Goal: Ask a question

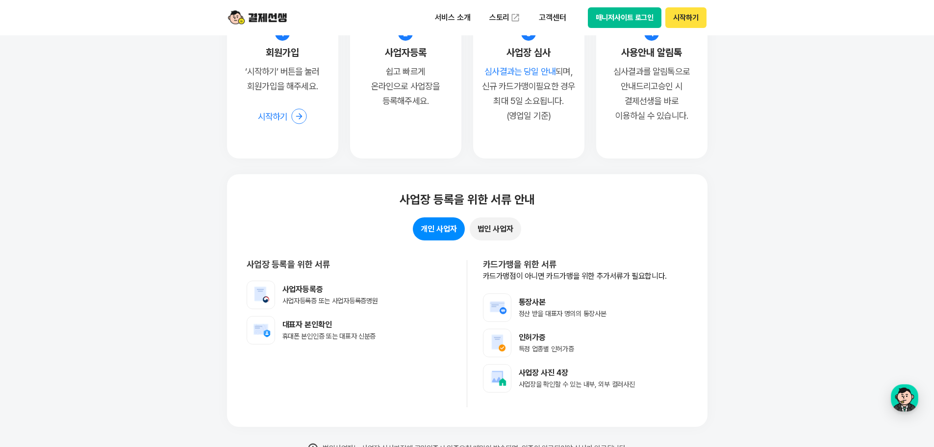
scroll to position [7512, 0]
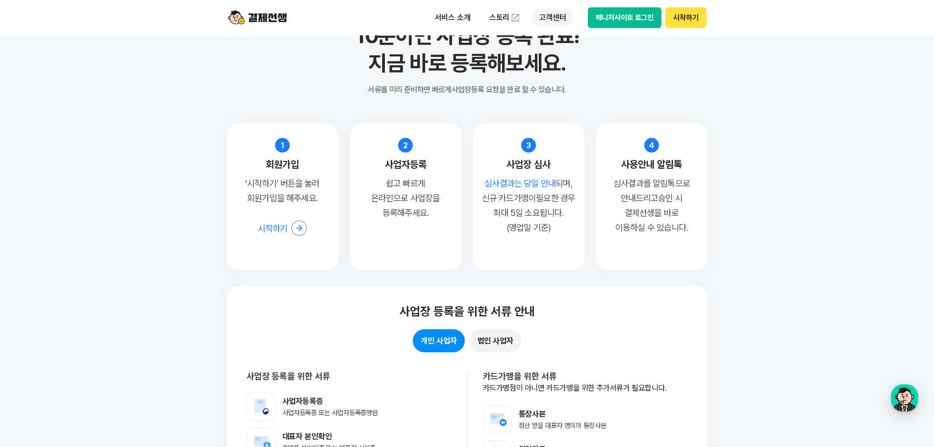
click at [539, 19] on p "고객센터" at bounding box center [552, 18] width 41 height 18
click at [568, 58] on link "자주 묻는 질문" at bounding box center [573, 58] width 82 height 20
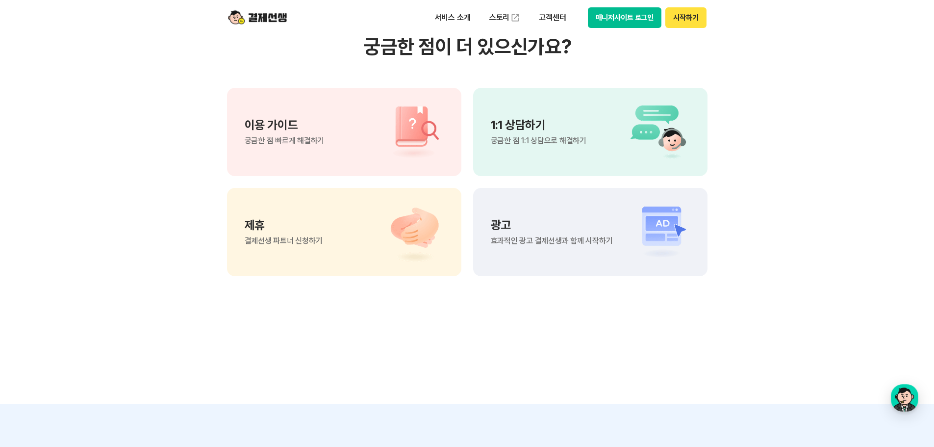
scroll to position [736, 0]
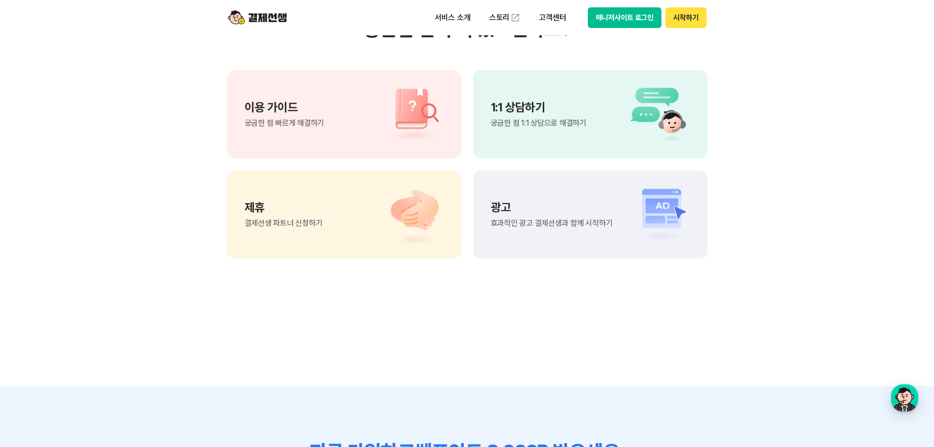
click at [489, 128] on div "1:1 상담하기 궁금한 점 1:1 상담으로 해결하기" at bounding box center [590, 114] width 234 height 88
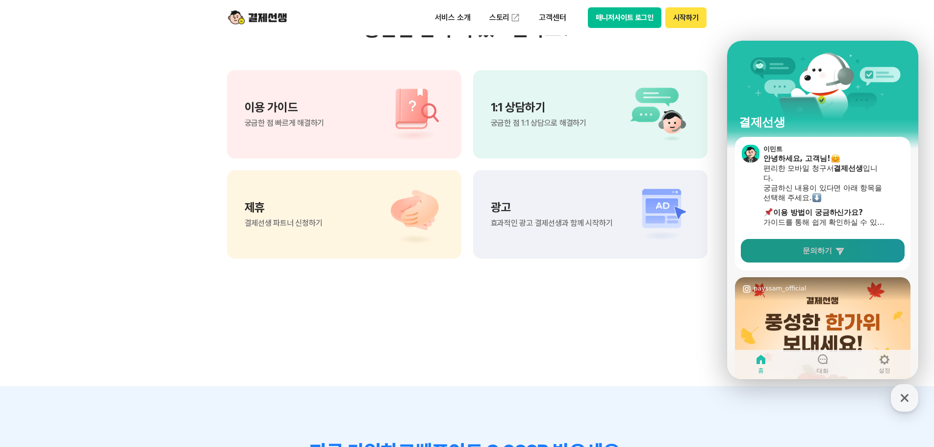
click at [847, 247] on link "문의하기" at bounding box center [823, 251] width 164 height 24
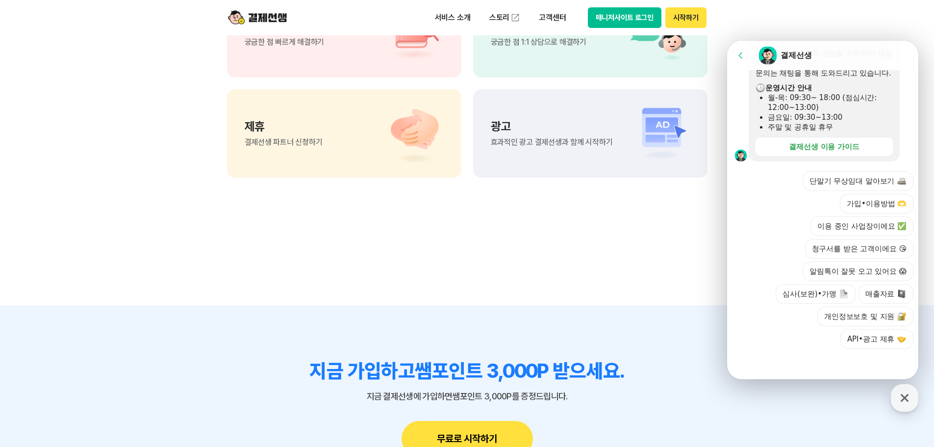
scroll to position [834, 0]
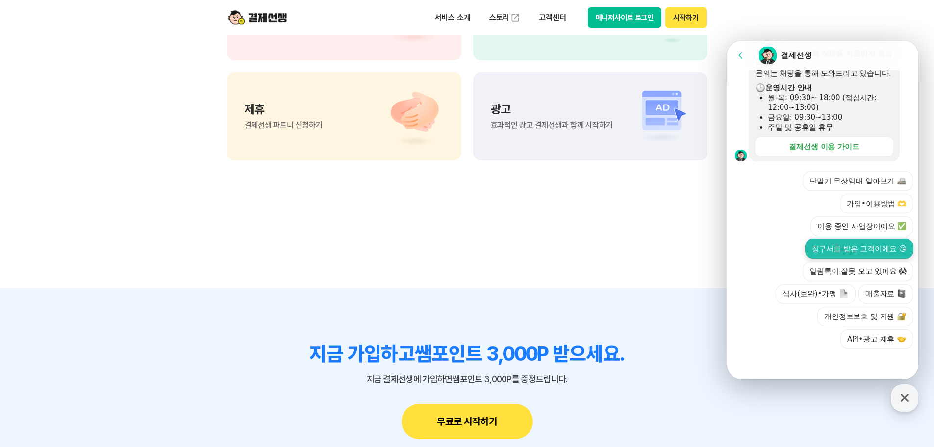
click at [848, 252] on button "청구서를 받은 고객이에요 😘" at bounding box center [859, 249] width 108 height 20
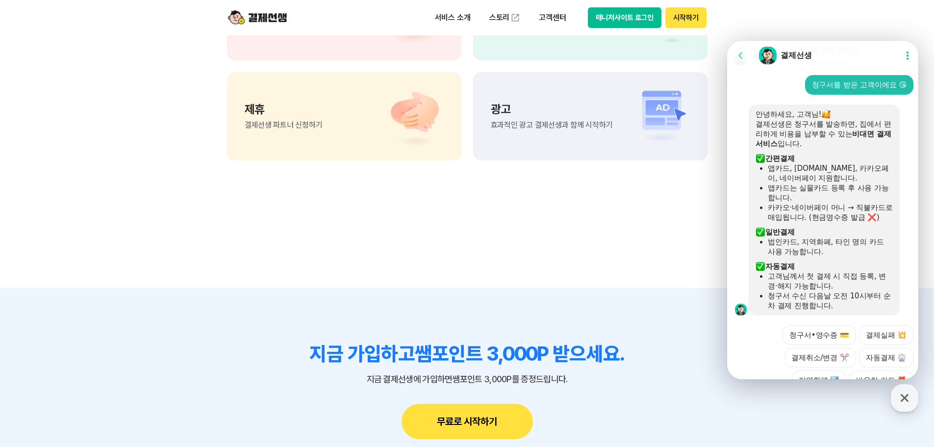
scroll to position [471, 0]
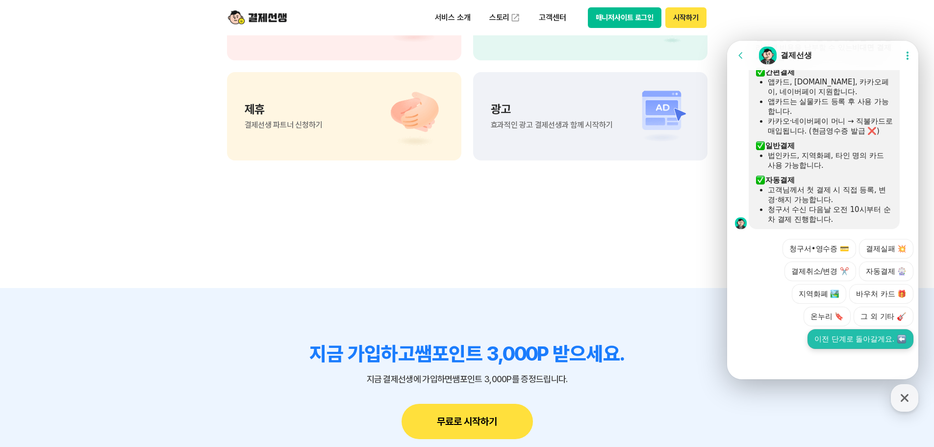
click at [829, 332] on button "이전 단계로 돌아갈게요." at bounding box center [861, 339] width 106 height 20
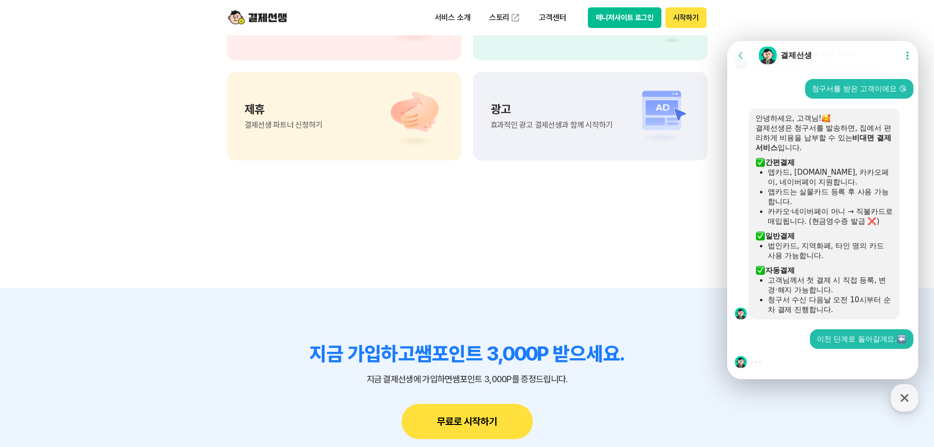
click at [753, 364] on div at bounding box center [824, 362] width 194 height 26
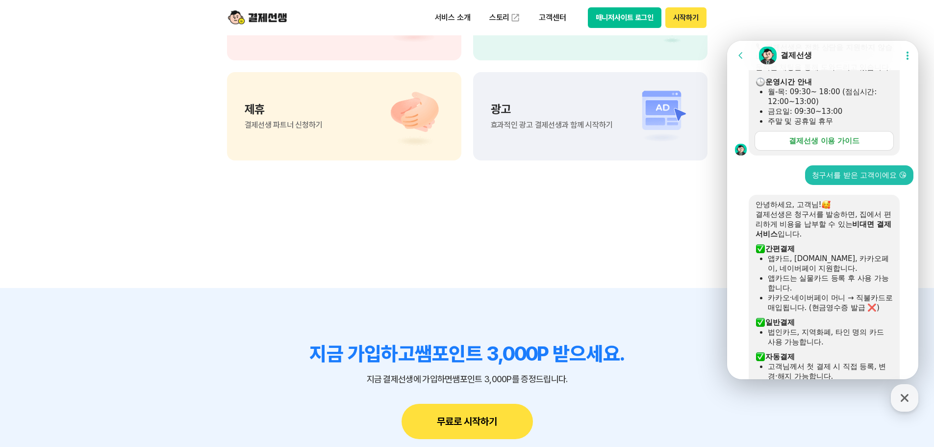
scroll to position [283, 0]
click at [864, 187] on div "청구서를 받은 고객이에요 😘" at bounding box center [859, 177] width 108 height 20
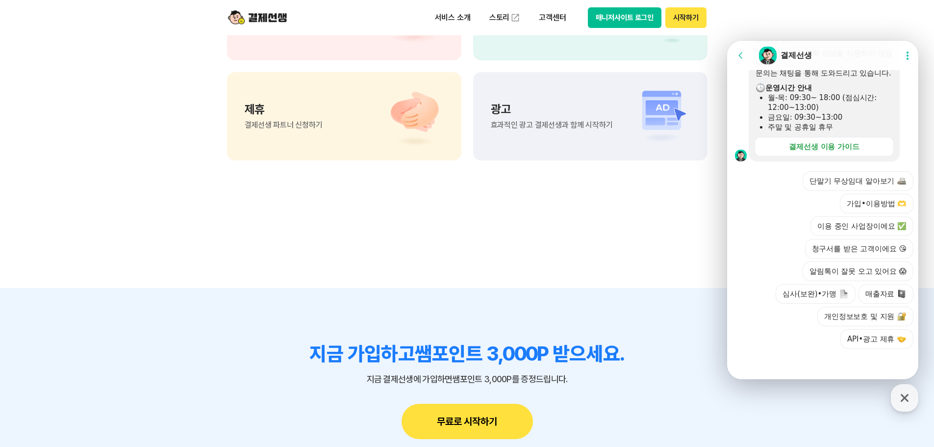
scroll to position [837, 0]
click at [806, 268] on button "알림톡이 잘못 오고 있어요 😱" at bounding box center [858, 271] width 111 height 20
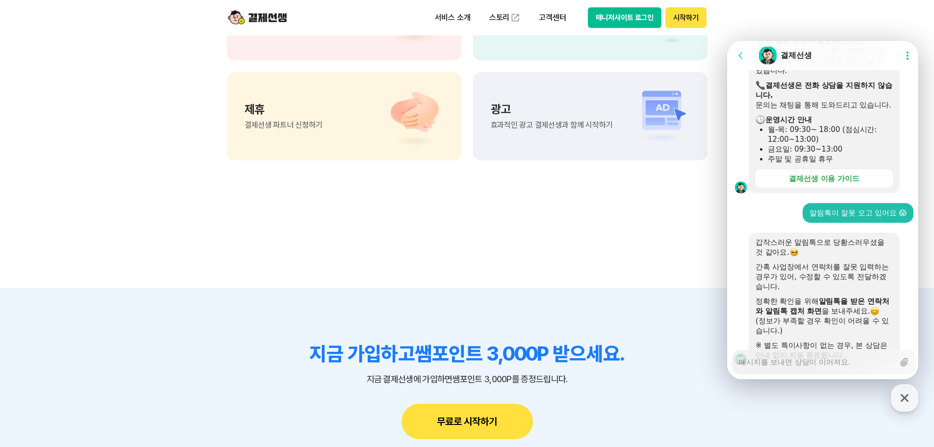
scroll to position [851, 0]
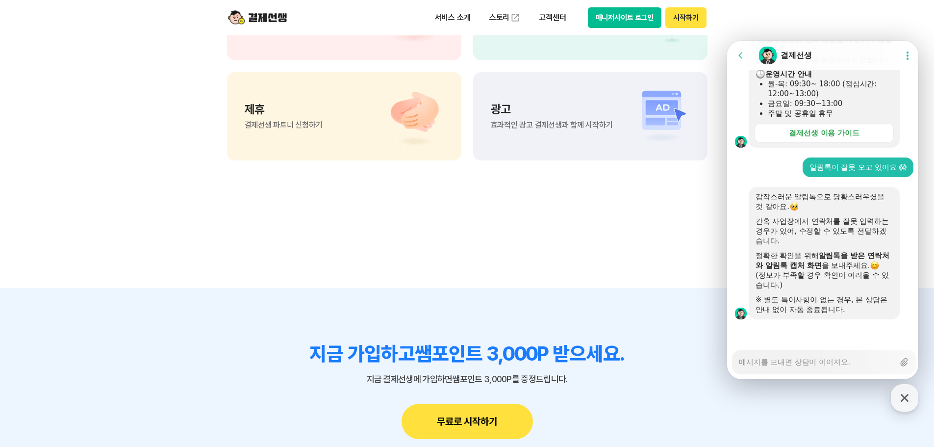
type textarea "x"
